Goal: Task Accomplishment & Management: Use online tool/utility

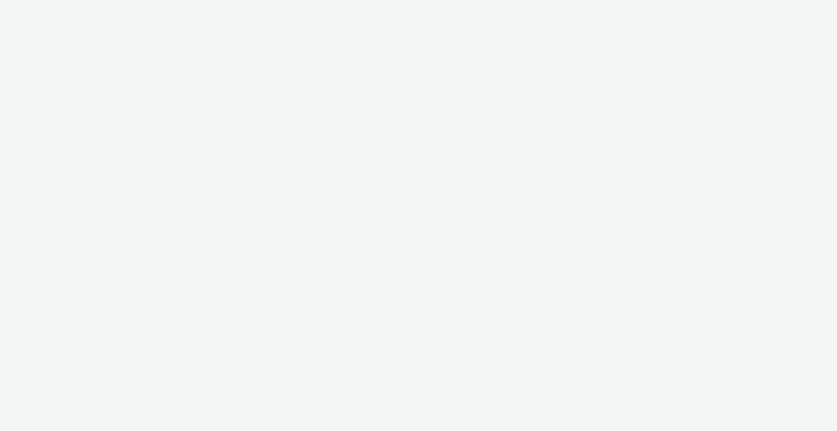
select select "2fc77e36-bb93-4aa3-9dff-dcb08e02eac6"
select select "2405a9d4-3350-4458-8d06-44f78962fa76"
select select "2fc77e36-bb93-4aa3-9dff-dcb08e02eac6"
select select "2405a9d4-3350-4458-8d06-44f78962fa76"
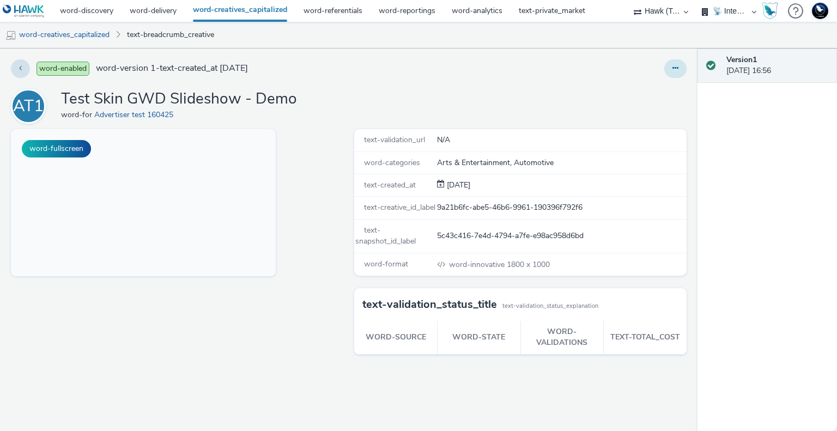
click at [674, 69] on icon at bounding box center [675, 68] width 6 height 8
click at [639, 76] on div "word-edit word-duplicate word-copy_id word-archive" at bounding box center [551, 68] width 270 height 19
click at [677, 65] on icon at bounding box center [675, 68] width 6 height 8
click at [622, 91] on icon at bounding box center [617, 90] width 10 height 8
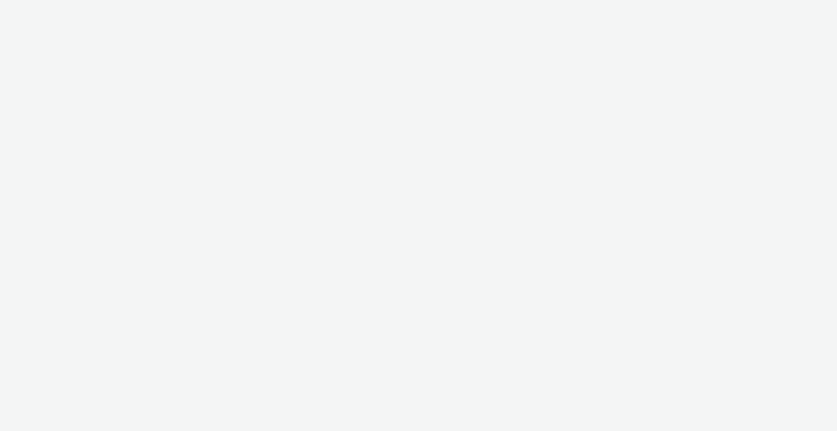
select select "2fc77e36-bb93-4aa3-9dff-dcb08e02eac6"
select select "2405a9d4-3350-4458-8d06-44f78962fa76"
select select "2fc77e36-bb93-4aa3-9dff-dcb08e02eac6"
select select "2405a9d4-3350-4458-8d06-44f78962fa76"
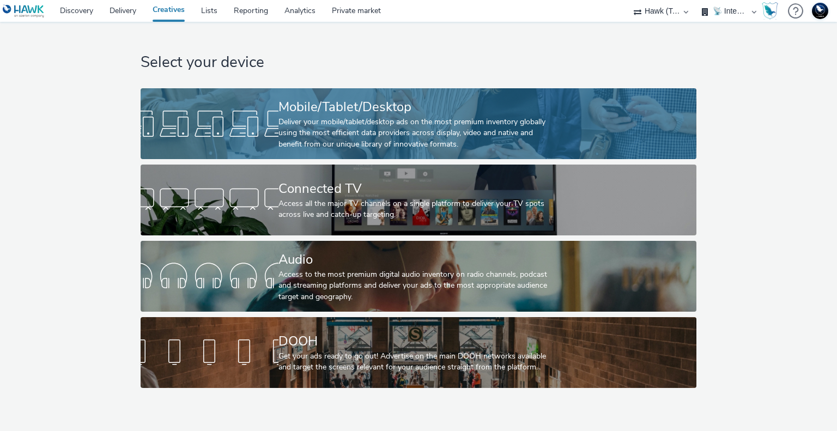
click at [423, 102] on div "Mobile/Tablet/Desktop" at bounding box center [416, 107] width 276 height 19
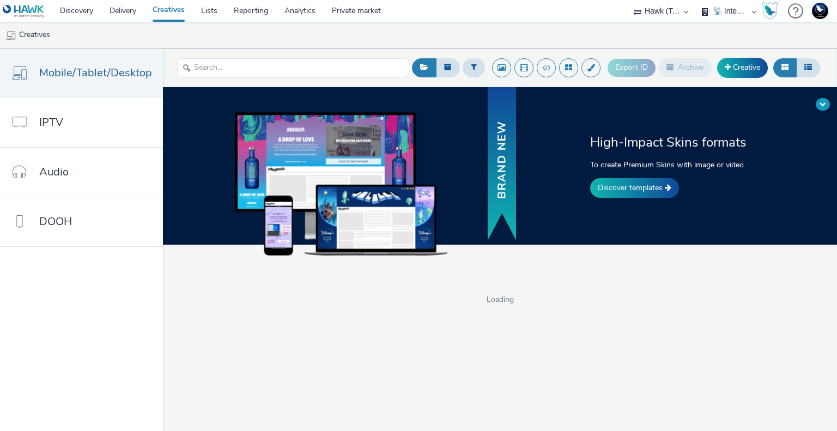
click at [824, 102] on span at bounding box center [823, 104] width 7 height 7
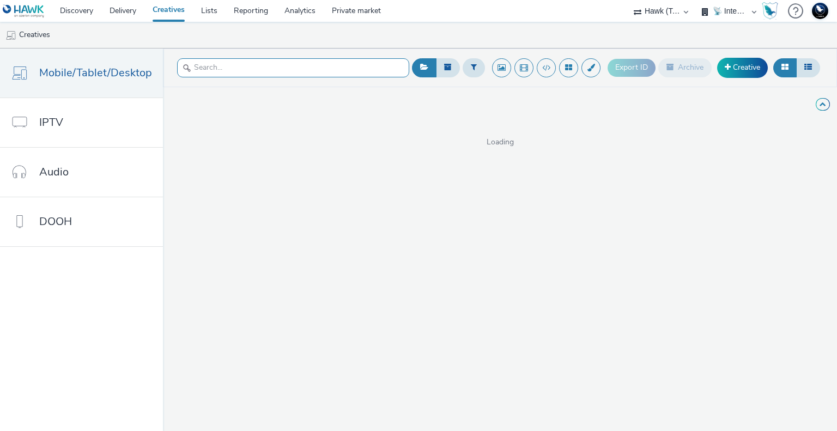
click at [232, 72] on input "text" at bounding box center [293, 67] width 232 height 19
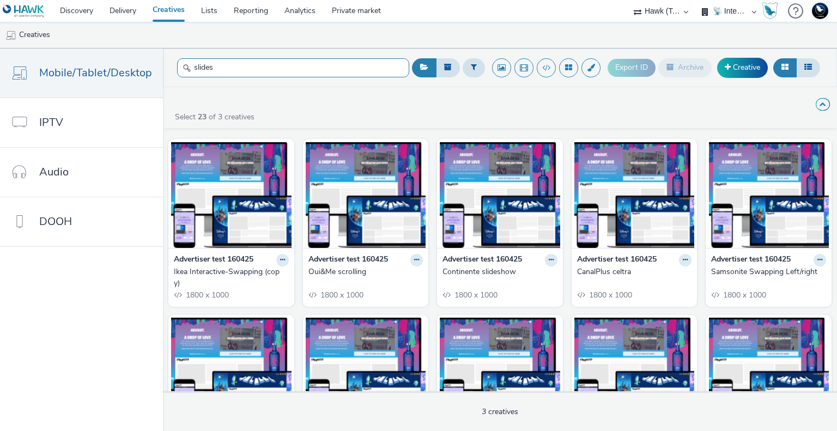
click at [227, 72] on input "slides" at bounding box center [293, 67] width 232 height 19
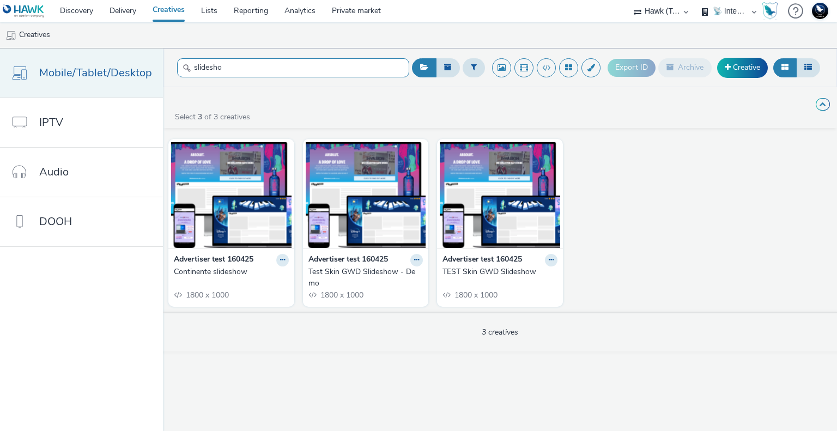
drag, startPoint x: 222, startPoint y: 67, endPoint x: 154, endPoint y: 69, distance: 68.1
click at [154, 69] on div "Mobile/Tablet/Desktop IPTV Audio DOOH slidesho Export ID Archive Creative High-…" at bounding box center [418, 239] width 837 height 383
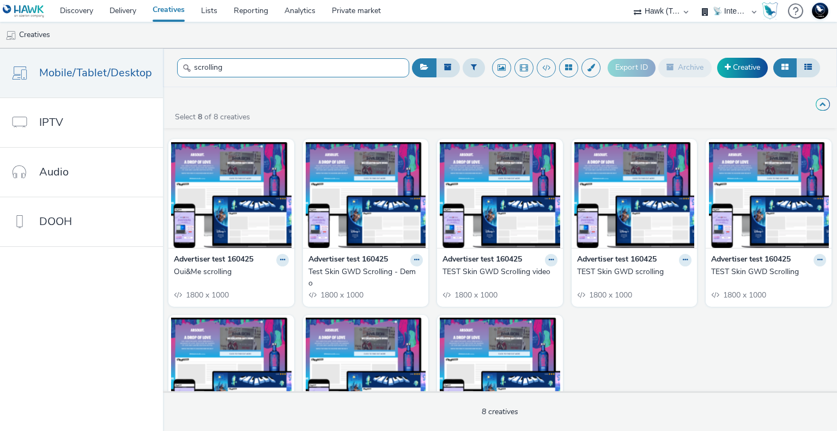
type input "scrolling"
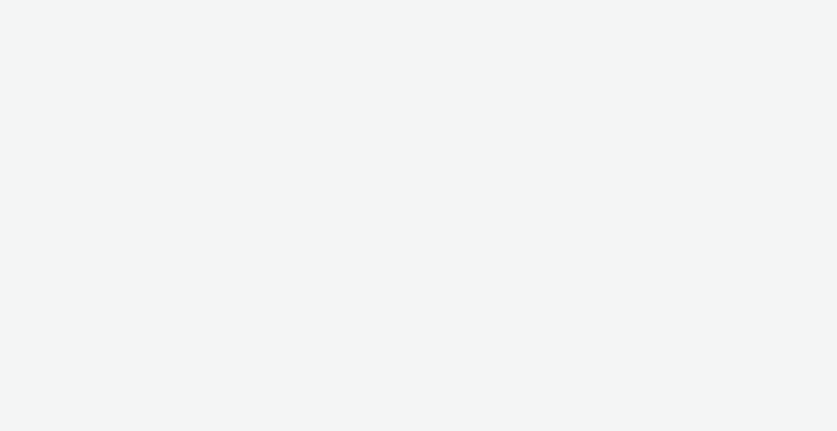
select select "2fc77e36-bb93-4aa3-9dff-dcb08e02eac6"
select select "2405a9d4-3350-4458-8d06-44f78962fa76"
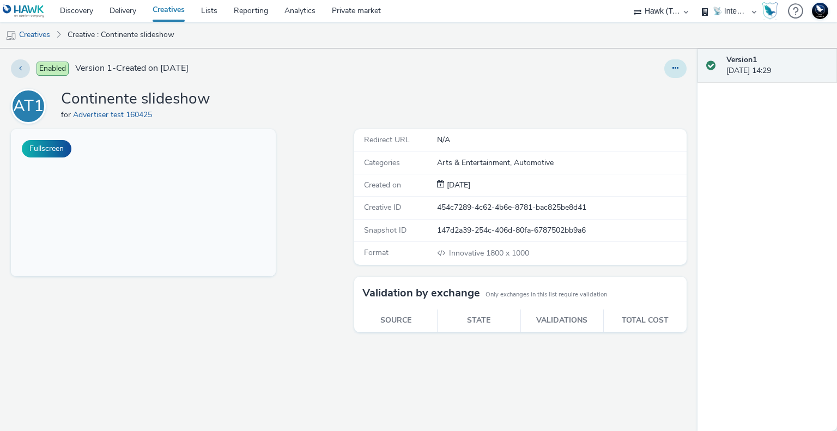
click at [677, 66] on icon at bounding box center [675, 68] width 6 height 8
click at [654, 90] on link "Edit" at bounding box center [646, 91] width 82 height 22
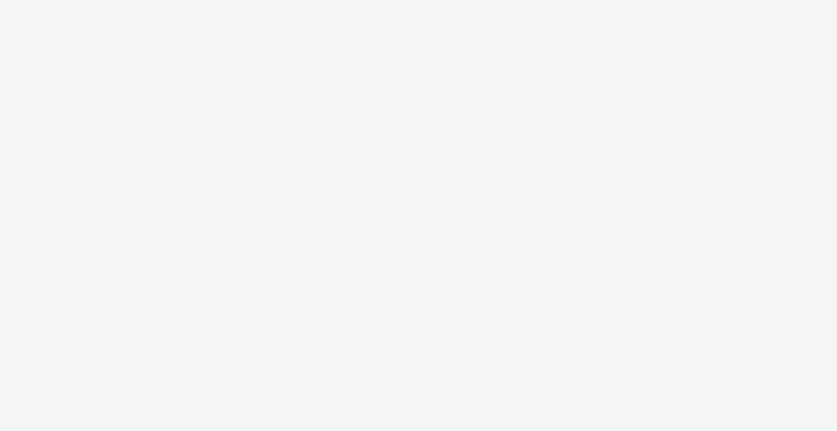
select select "2fc77e36-bb93-4aa3-9dff-dcb08e02eac6"
select select "2405a9d4-3350-4458-8d06-44f78962fa76"
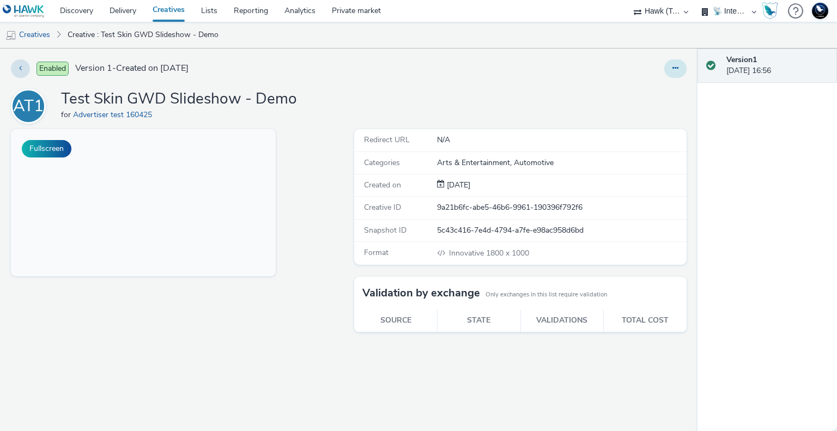
click at [678, 65] on icon at bounding box center [675, 68] width 6 height 8
click at [662, 91] on link "Edit" at bounding box center [646, 91] width 82 height 22
click at [58, 152] on button "Fullscreen" at bounding box center [47, 148] width 50 height 17
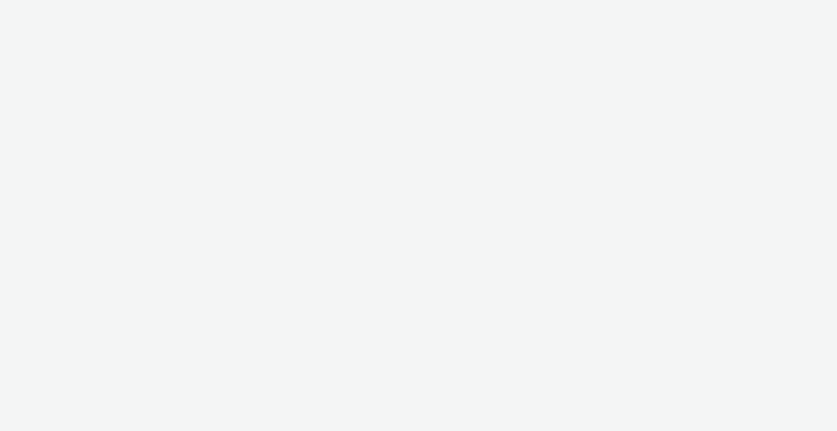
select select "2fc77e36-bb93-4aa3-9dff-dcb08e02eac6"
select select "2405a9d4-3350-4458-8d06-44f78962fa76"
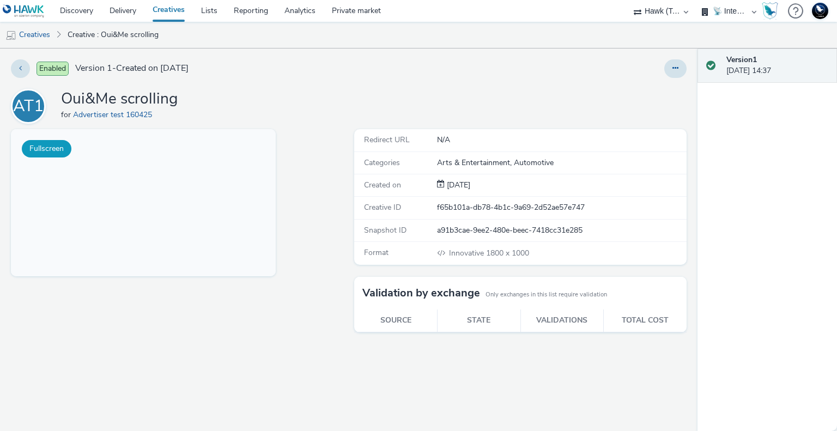
click at [50, 150] on button "Fullscreen" at bounding box center [47, 148] width 50 height 17
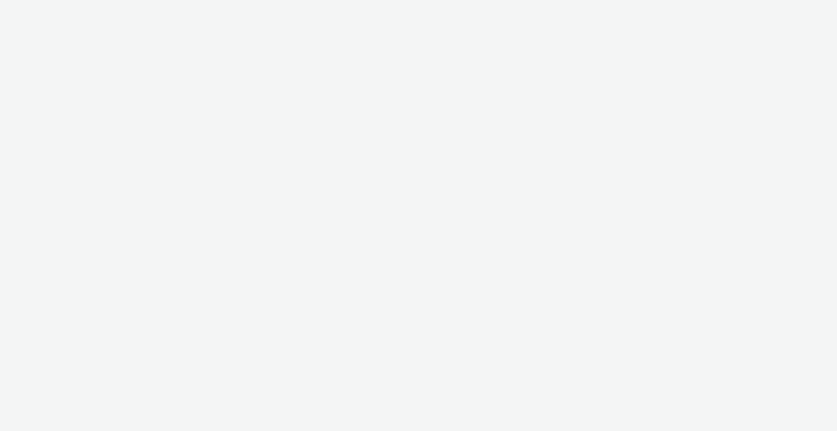
select select "2fc77e36-bb93-4aa3-9dff-dcb08e02eac6"
select select "2405a9d4-3350-4458-8d06-44f78962fa76"
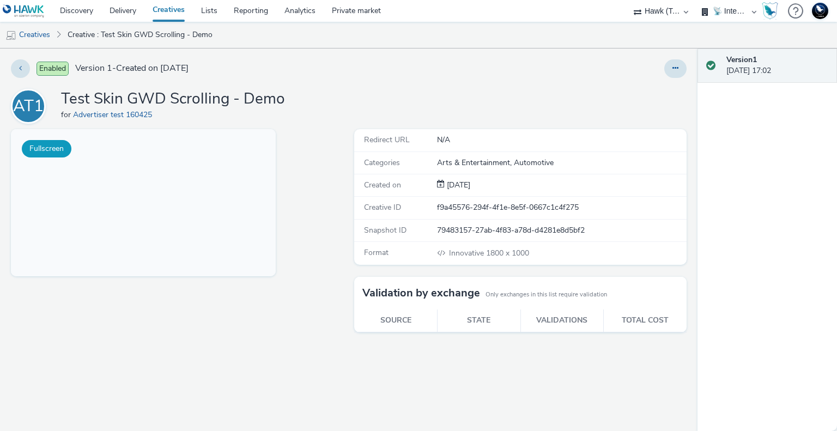
click at [29, 150] on button "Fullscreen" at bounding box center [47, 148] width 50 height 17
click at [54, 150] on button "Fullscreen" at bounding box center [47, 148] width 50 height 17
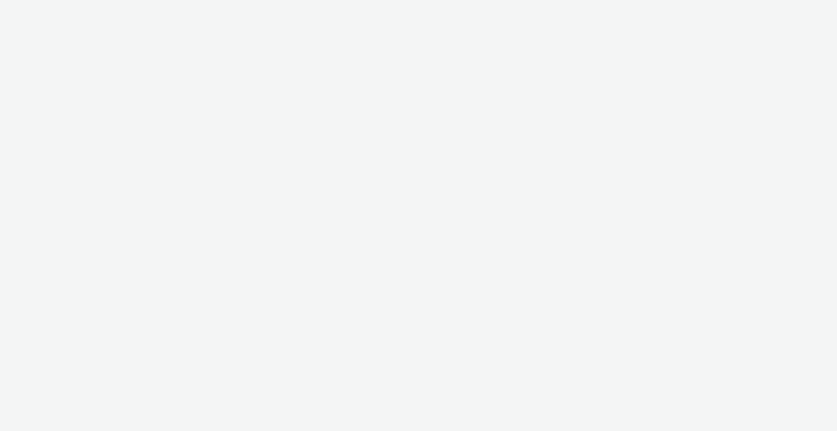
select select "2fc77e36-bb93-4aa3-9dff-dcb08e02eac6"
select select "2405a9d4-3350-4458-8d06-44f78962fa76"
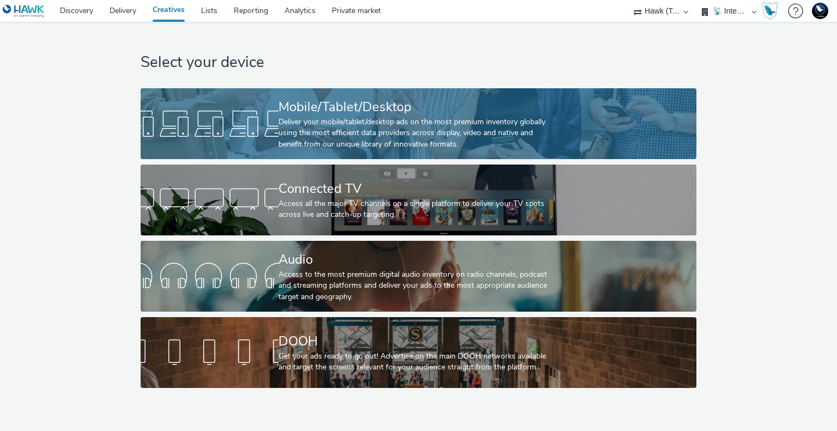
click at [340, 135] on div "Deliver your mobile/tablet/desktop ads on the most premium inventory globally u…" at bounding box center [416, 133] width 276 height 33
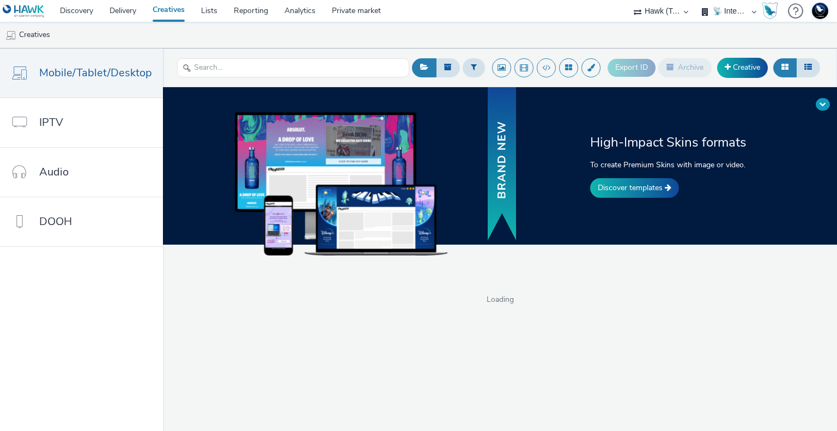
click at [817, 105] on button at bounding box center [823, 104] width 14 height 13
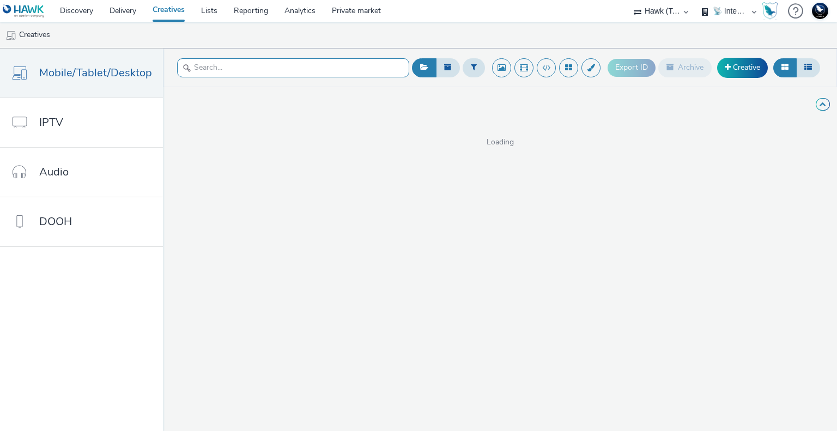
click at [349, 72] on input "text" at bounding box center [293, 67] width 232 height 19
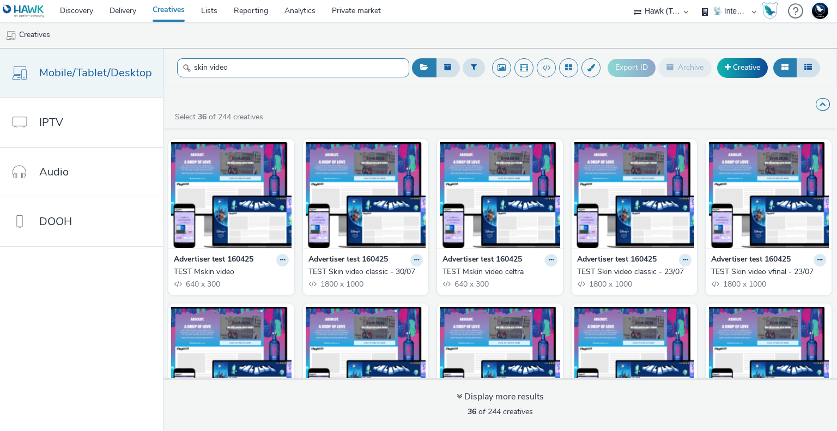
drag, startPoint x: 238, startPoint y: 68, endPoint x: 111, endPoint y: 71, distance: 127.0
click at [111, 71] on div "Mobile/Tablet/Desktop IPTV Audio DOOH skin video Export ID Archive Creative Hig…" at bounding box center [418, 239] width 837 height 383
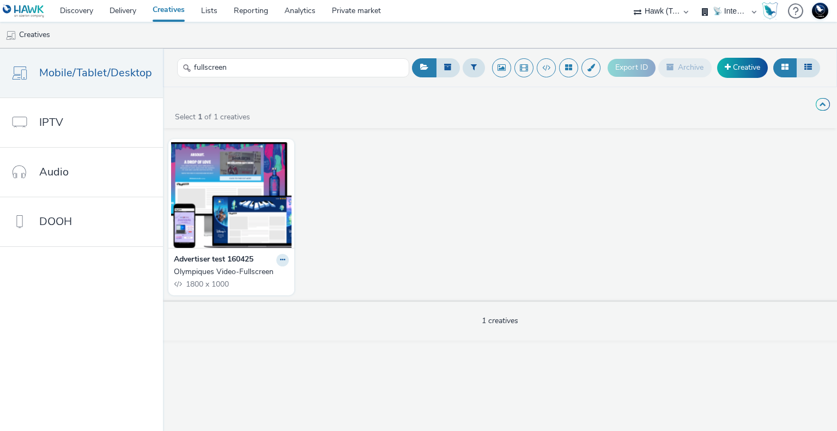
drag, startPoint x: 196, startPoint y: 278, endPoint x: 193, endPoint y: 269, distance: 9.3
drag, startPoint x: 236, startPoint y: 69, endPoint x: 0, endPoint y: 68, distance: 236.5
click at [0, 68] on div "Mobile/Tablet/Desktop IPTV Audio DOOH fullscreen Export ID Archive Creative Hig…" at bounding box center [418, 239] width 837 height 383
paste input "DaciaDuster-InteractiveSliding"
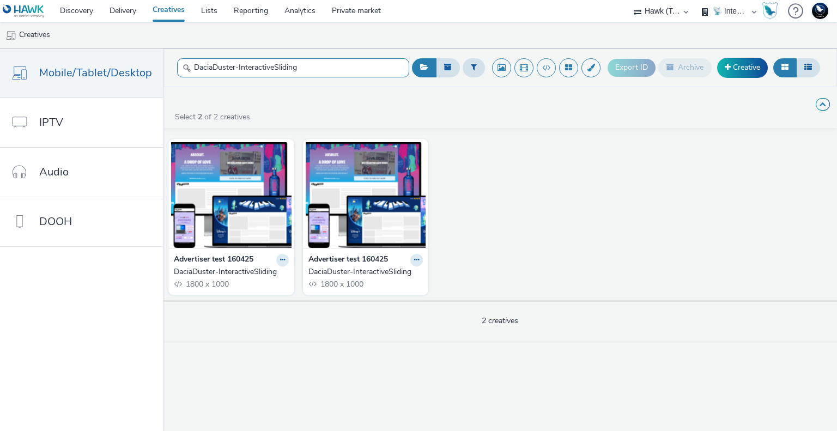
type input "DaciaDuster-InteractiveSliding"
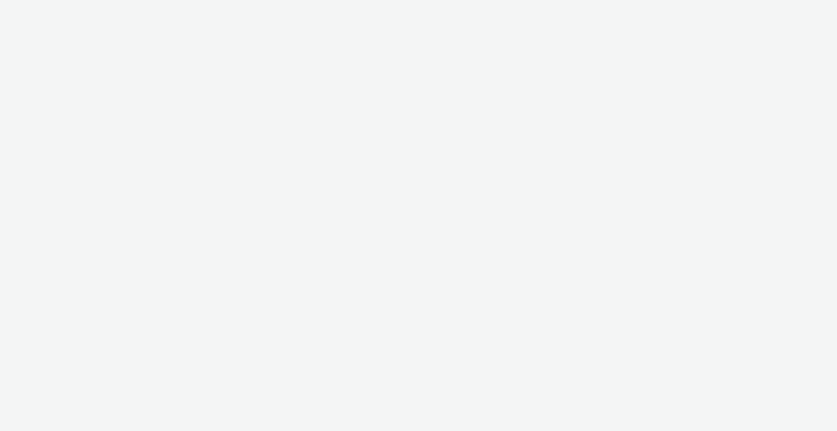
select select "2fc77e36-bb93-4aa3-9dff-dcb08e02eac6"
select select "2405a9d4-3350-4458-8d06-44f78962fa76"
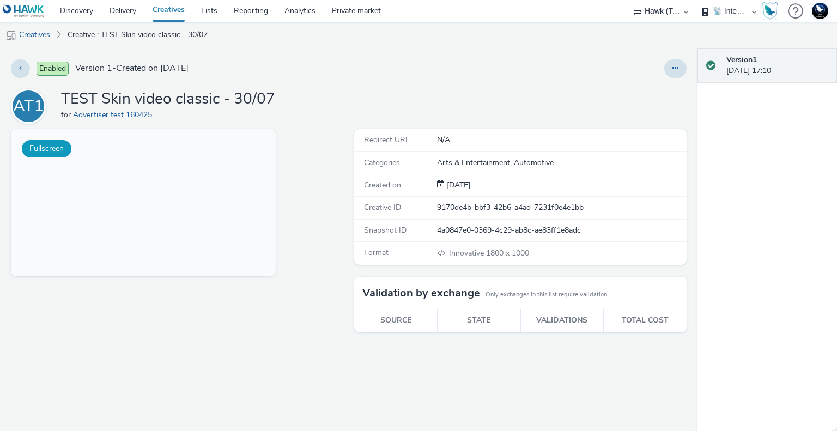
click at [49, 153] on button "Fullscreen" at bounding box center [47, 148] width 50 height 17
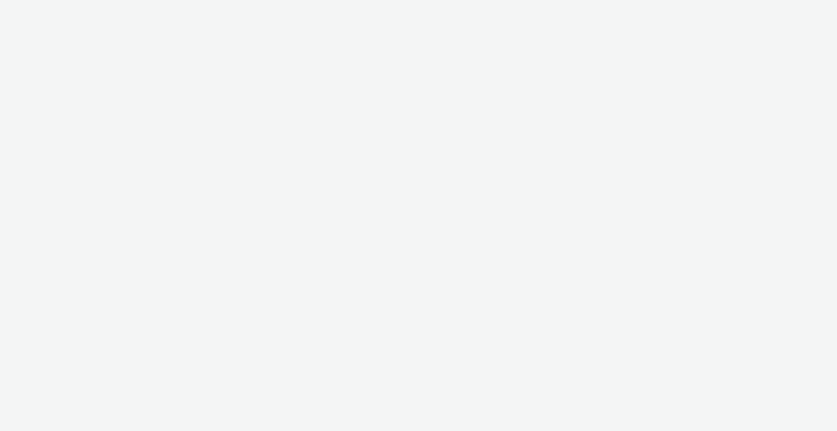
select select "2fc77e36-bb93-4aa3-9dff-dcb08e02eac6"
select select "2405a9d4-3350-4458-8d06-44f78962fa76"
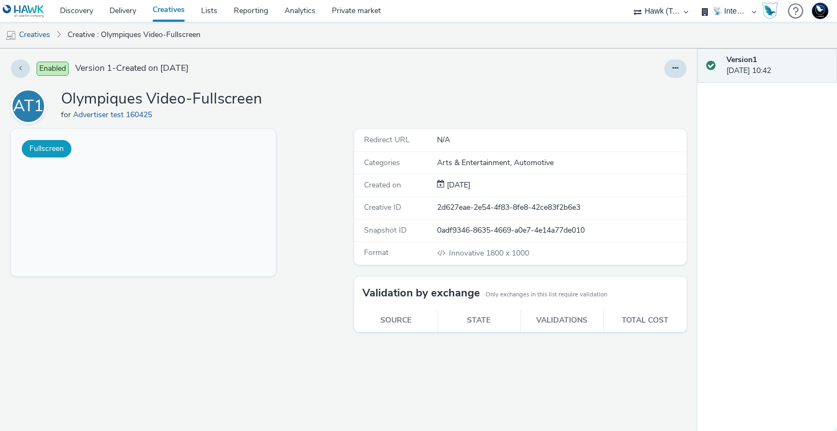
click at [52, 149] on button "Fullscreen" at bounding box center [47, 148] width 50 height 17
click at [675, 64] on icon at bounding box center [675, 68] width 6 height 8
click at [632, 90] on link "Edit" at bounding box center [646, 91] width 82 height 22
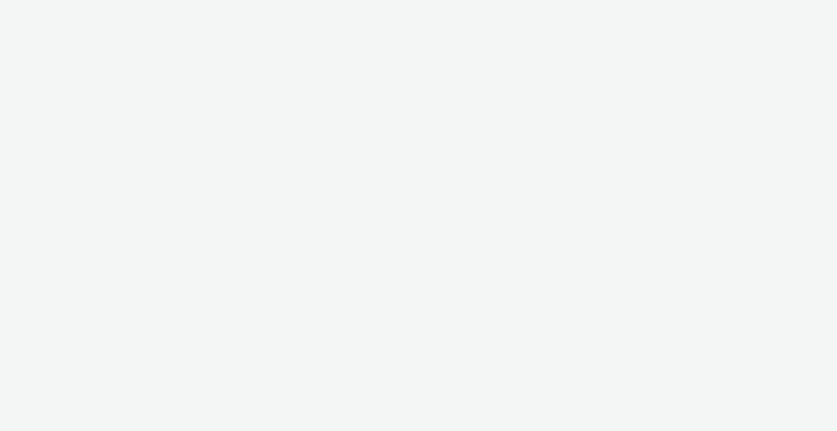
select select "2fc77e36-bb93-4aa3-9dff-dcb08e02eac6"
select select "2405a9d4-3350-4458-8d06-44f78962fa76"
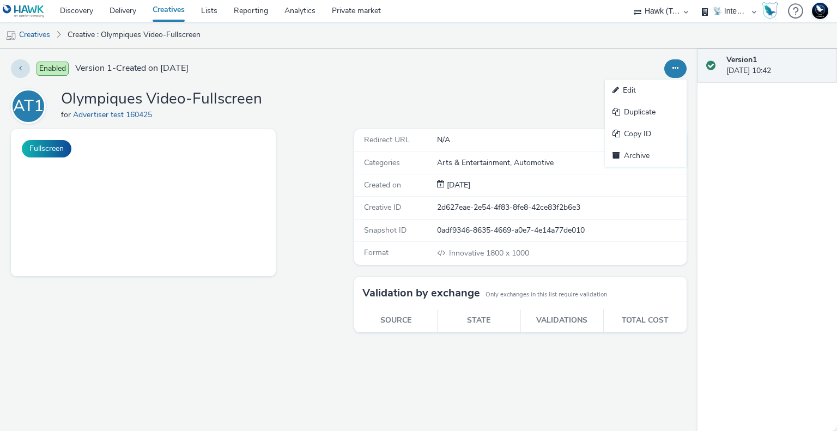
select select "2fc77e36-bb93-4aa3-9dff-dcb08e02eac6"
select select "2405a9d4-3350-4458-8d06-44f78962fa76"
